Goal: Task Accomplishment & Management: Use online tool/utility

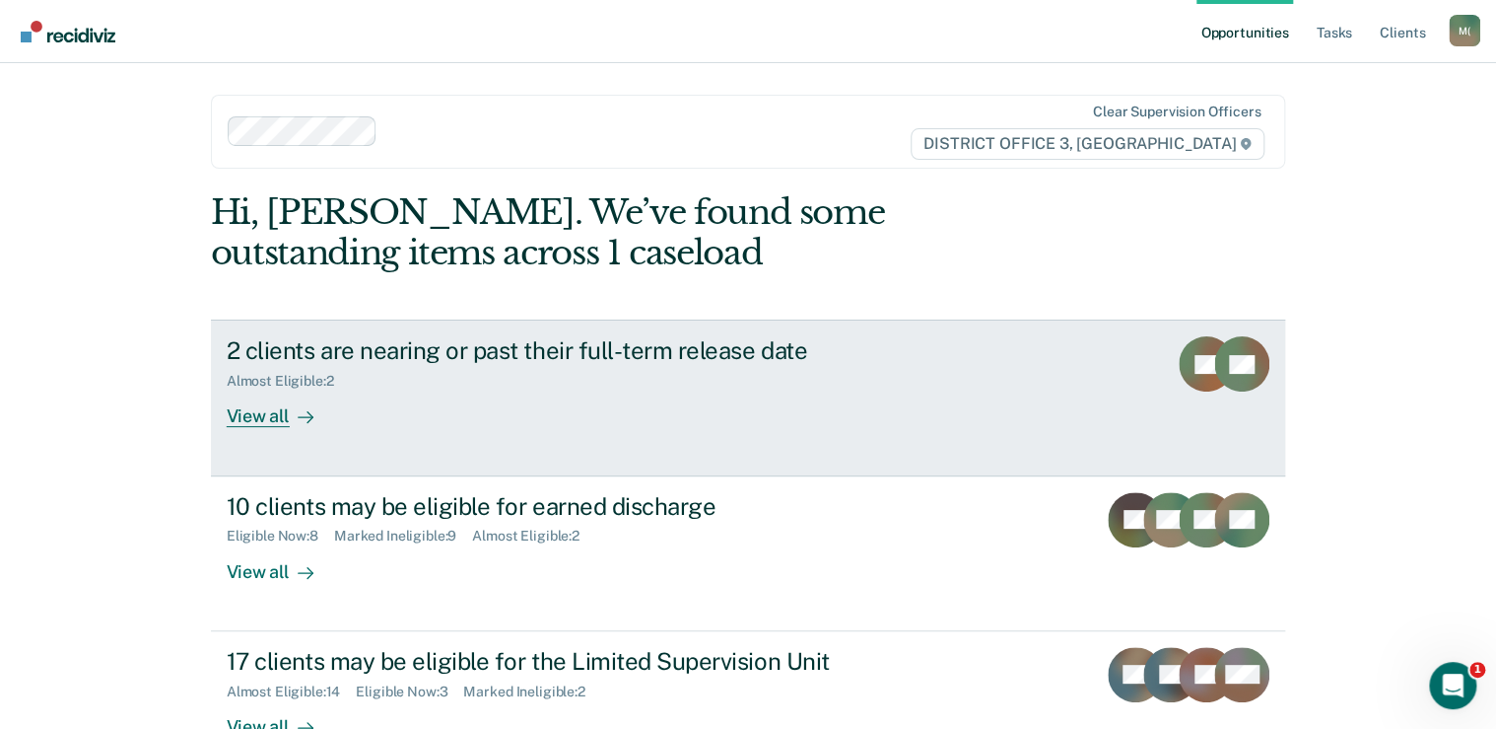
click at [259, 426] on div "View all" at bounding box center [282, 408] width 110 height 38
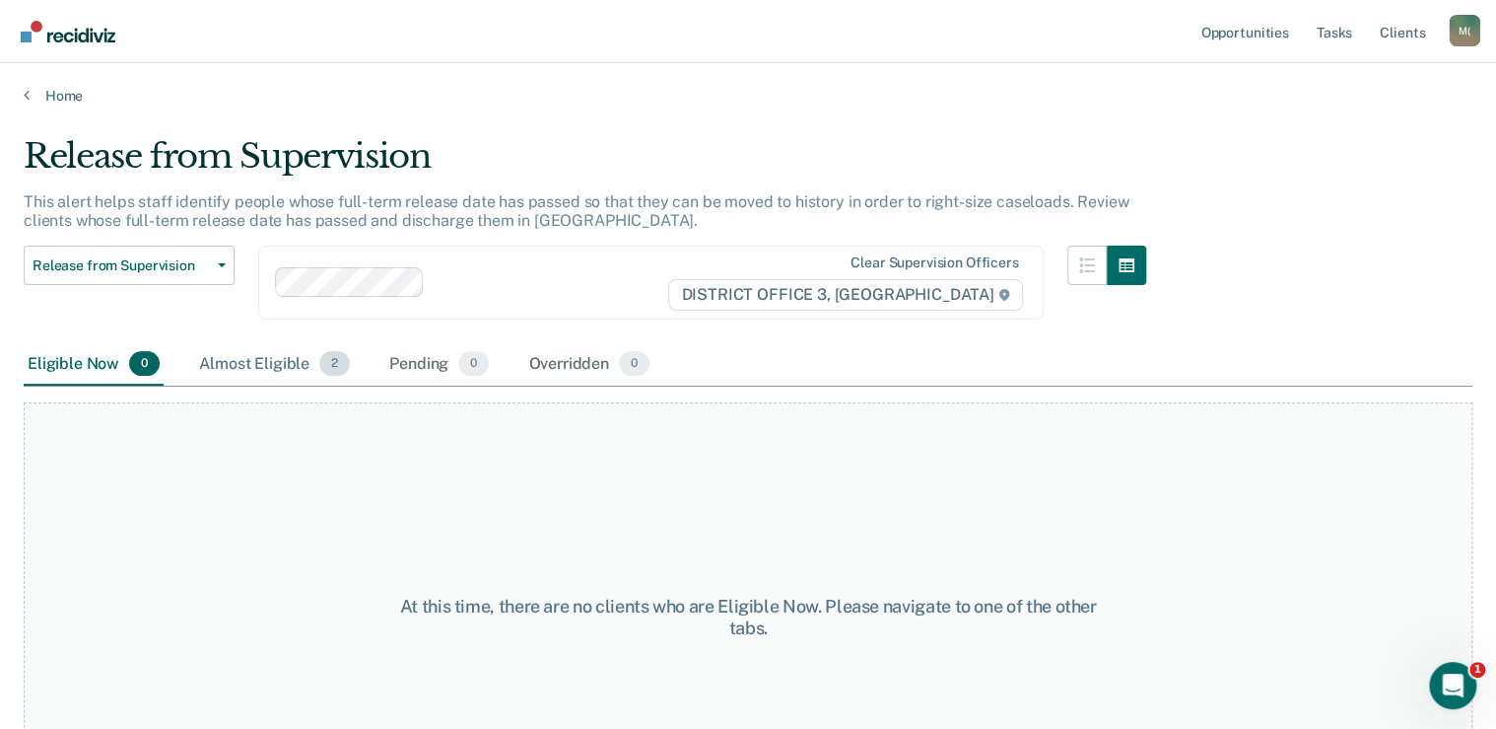
click at [254, 372] on div "Almost Eligible 2" at bounding box center [274, 364] width 159 height 43
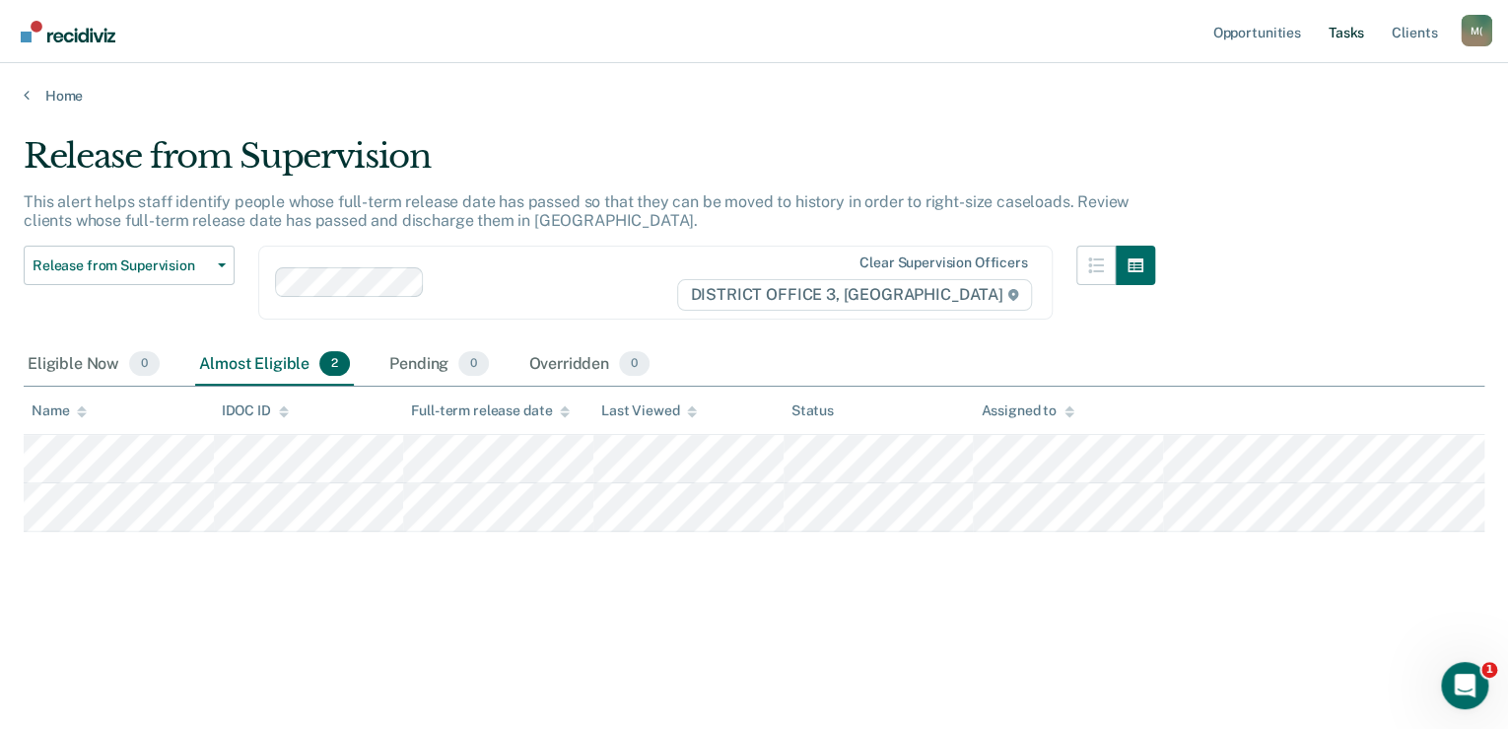
click at [1353, 33] on link "Tasks" at bounding box center [1346, 31] width 43 height 63
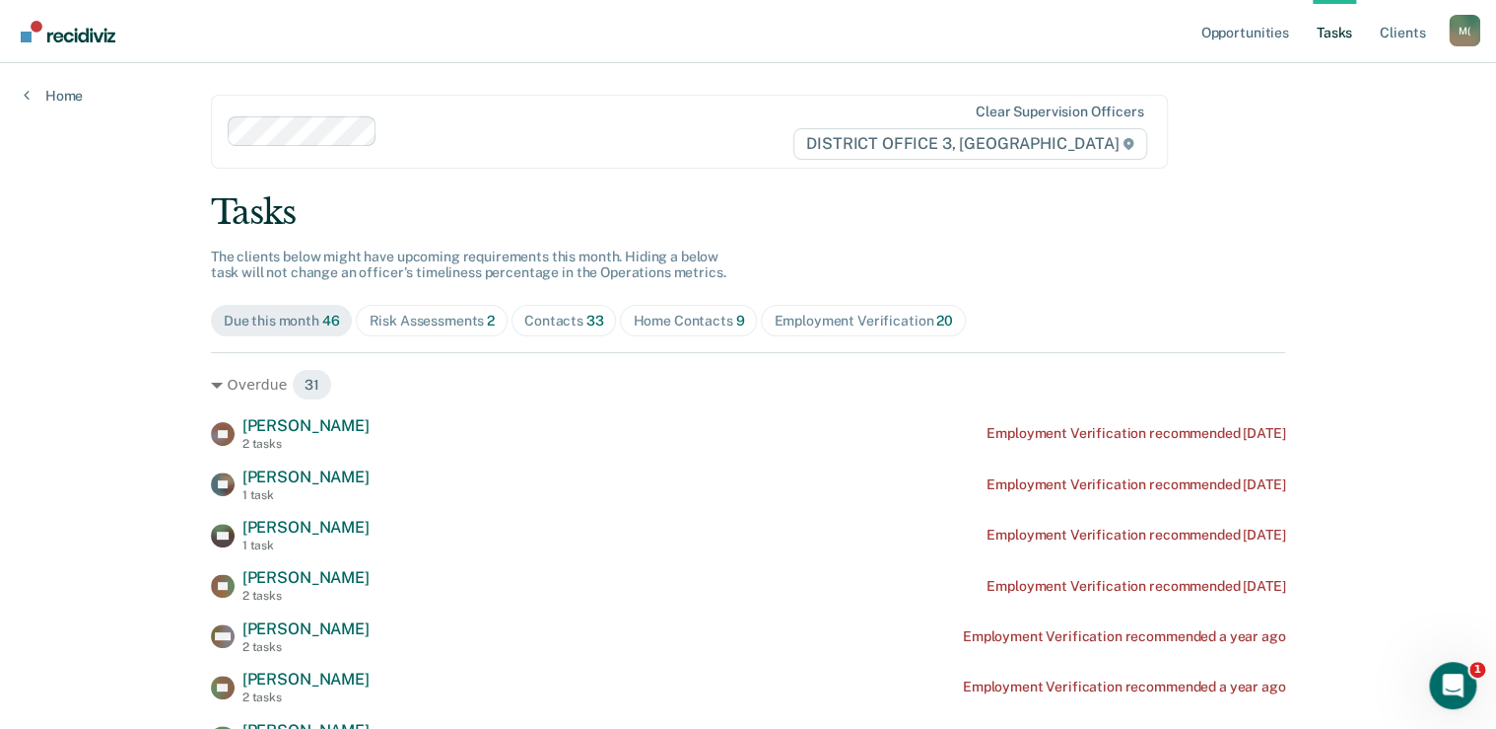
click at [671, 323] on div "Home Contacts 9" at bounding box center [688, 321] width 111 height 17
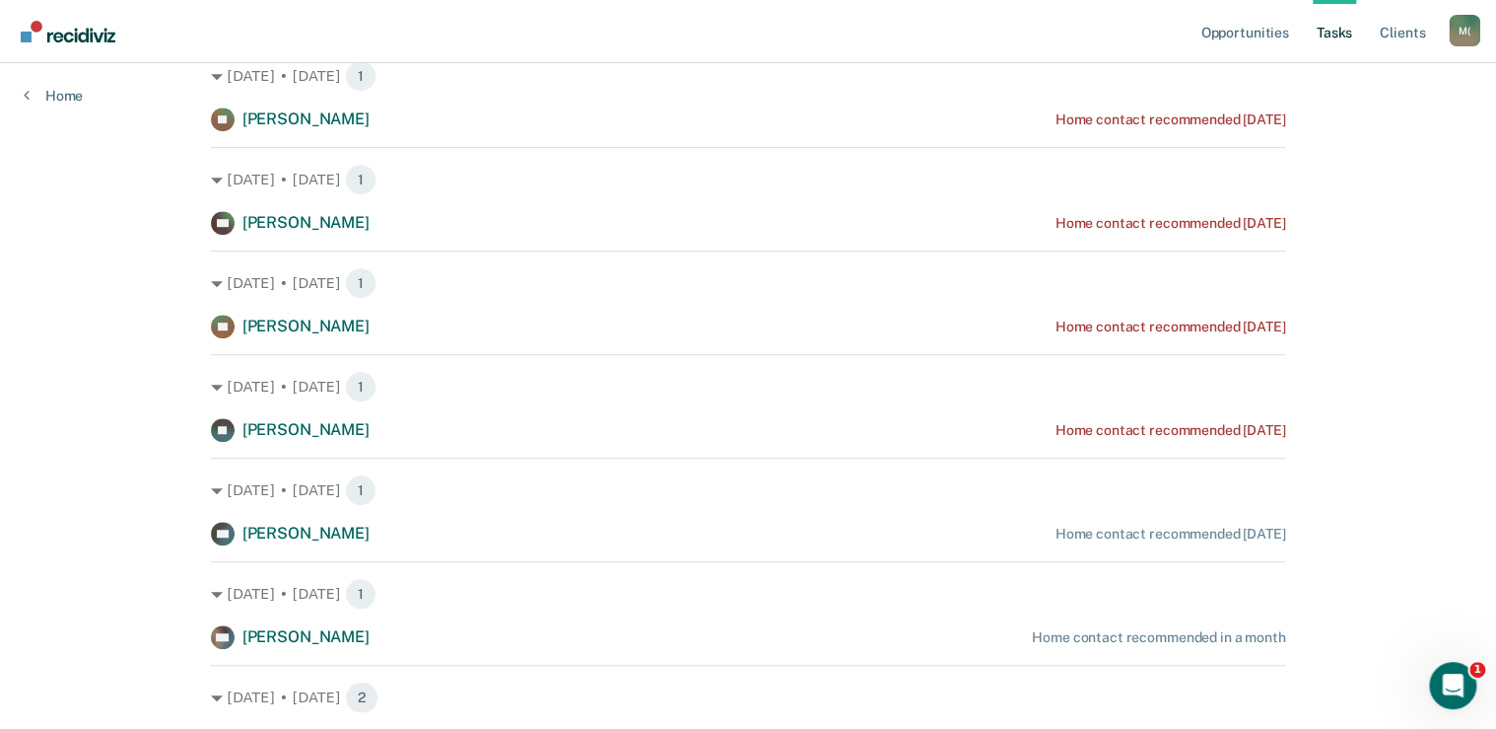
scroll to position [553, 0]
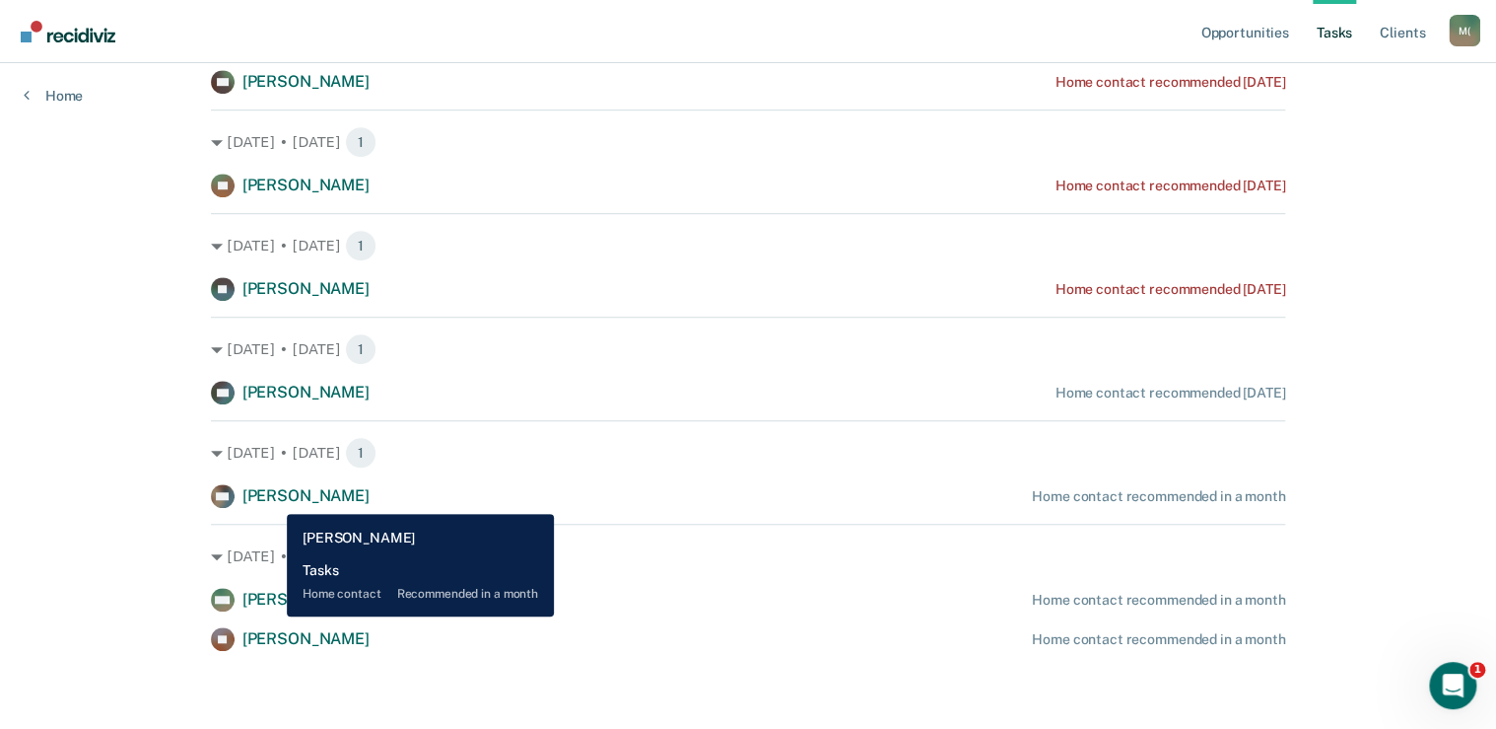
click at [272, 499] on span "[PERSON_NAME]" at bounding box center [306, 495] width 127 height 19
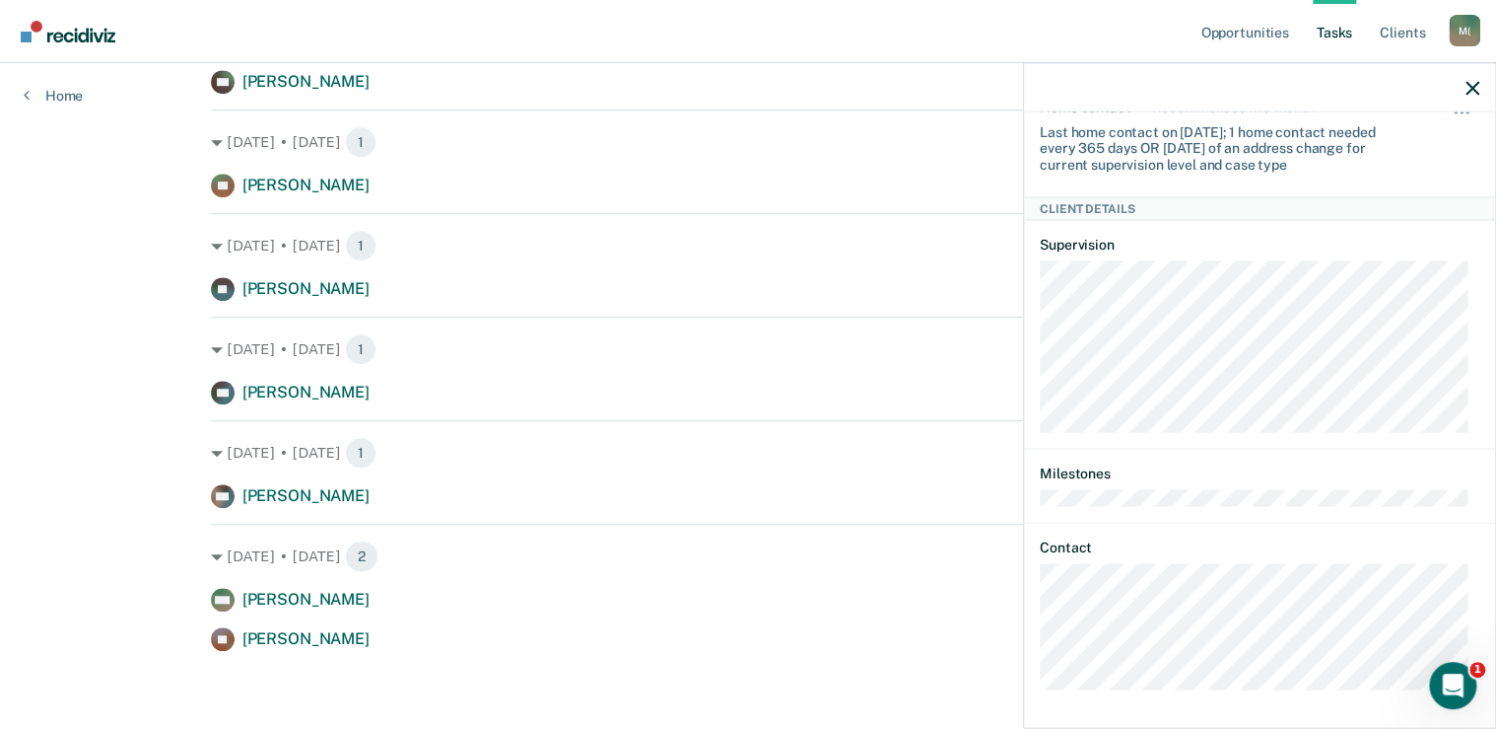
scroll to position [144, 0]
click at [53, 465] on div "Opportunities Tasks Client s [PERSON_NAME] ([PERSON_NAME]) M ( Profile How it w…" at bounding box center [748, 88] width 1496 height 1283
click at [1469, 85] on icon "button" at bounding box center [1473, 88] width 14 height 14
